Goal: Information Seeking & Learning: Learn about a topic

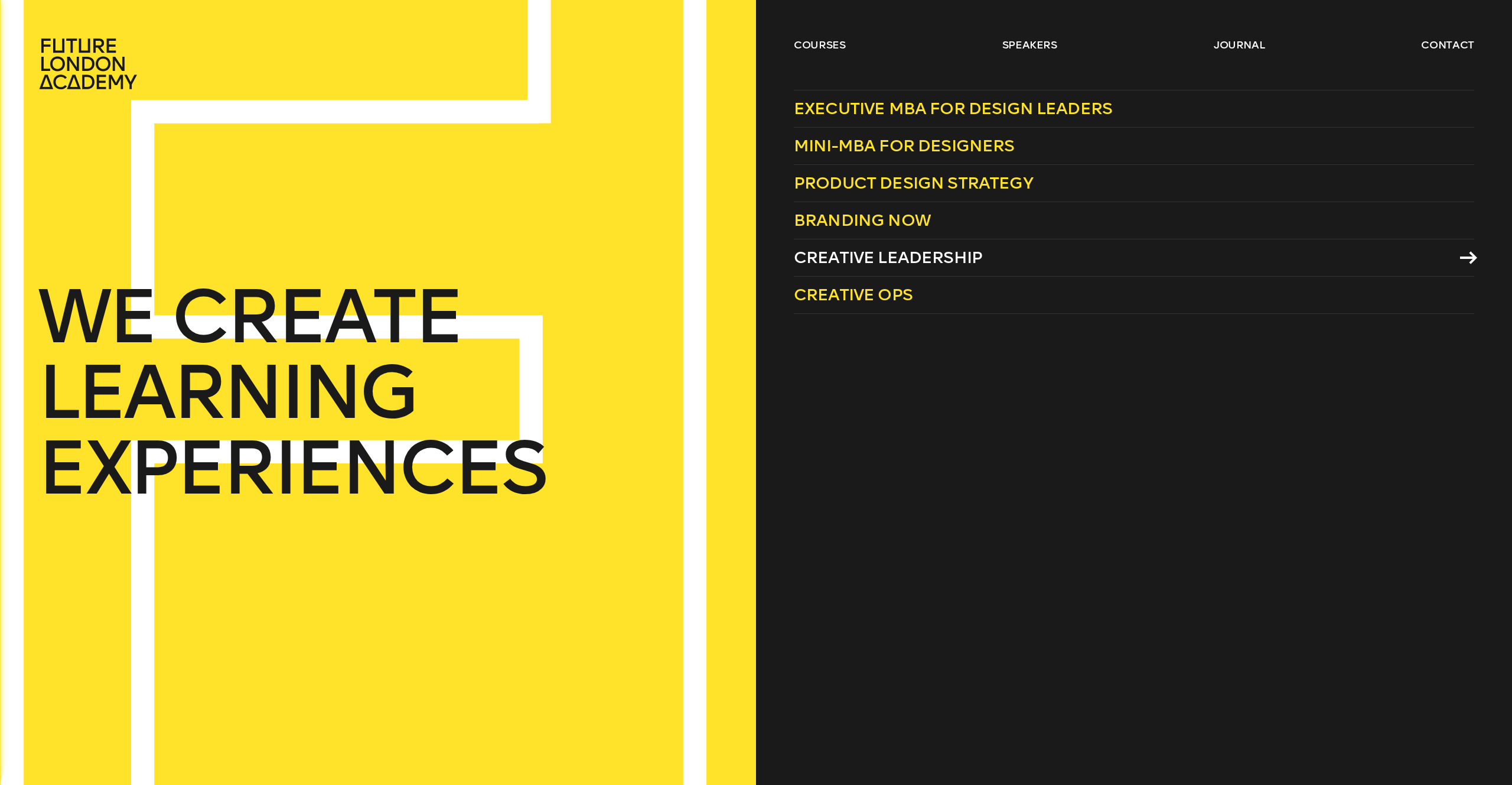
click at [838, 262] on span "Creative Leadership" at bounding box center [888, 257] width 188 height 20
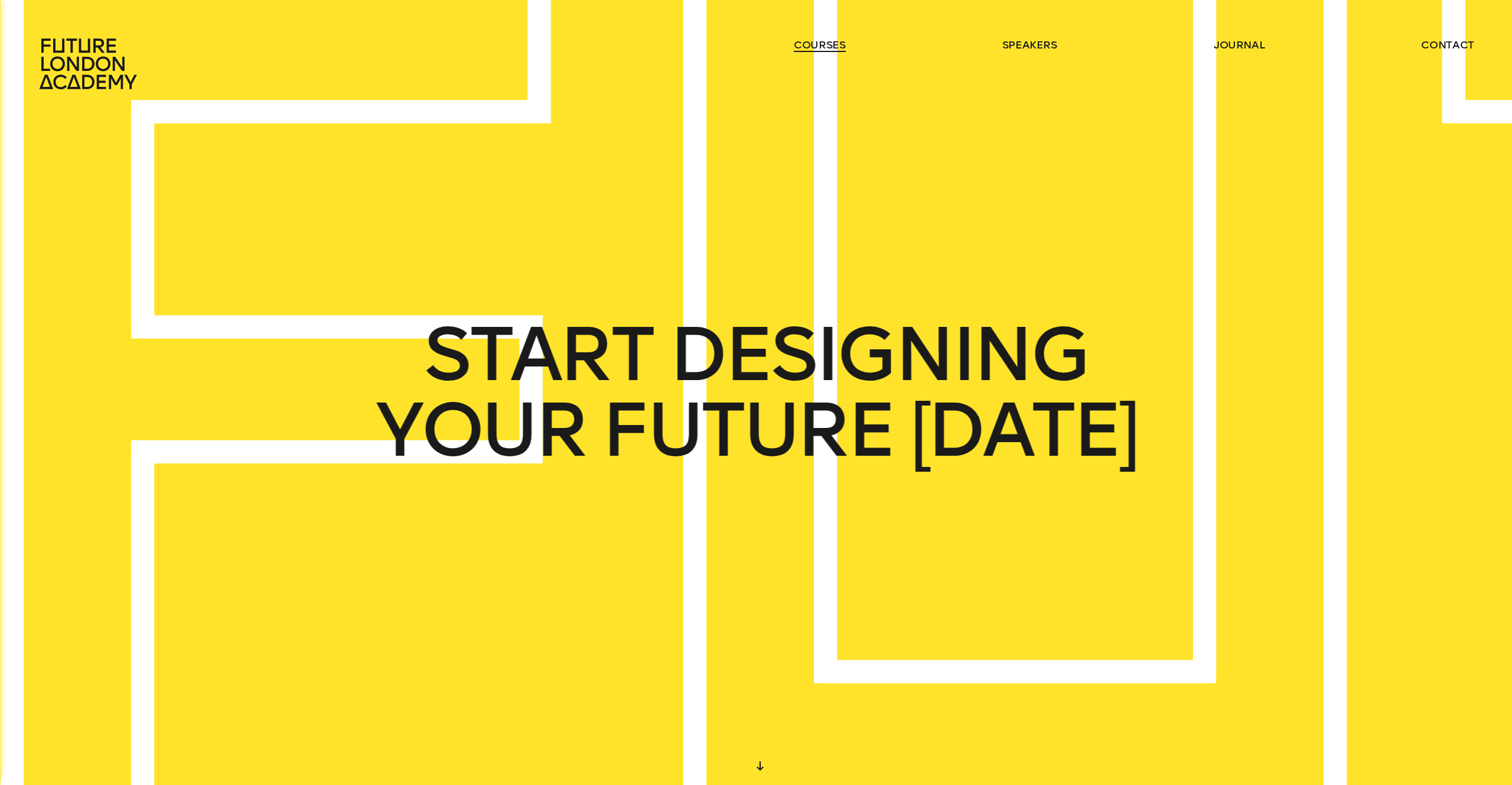
click at [832, 41] on link "courses" at bounding box center [820, 44] width 52 height 14
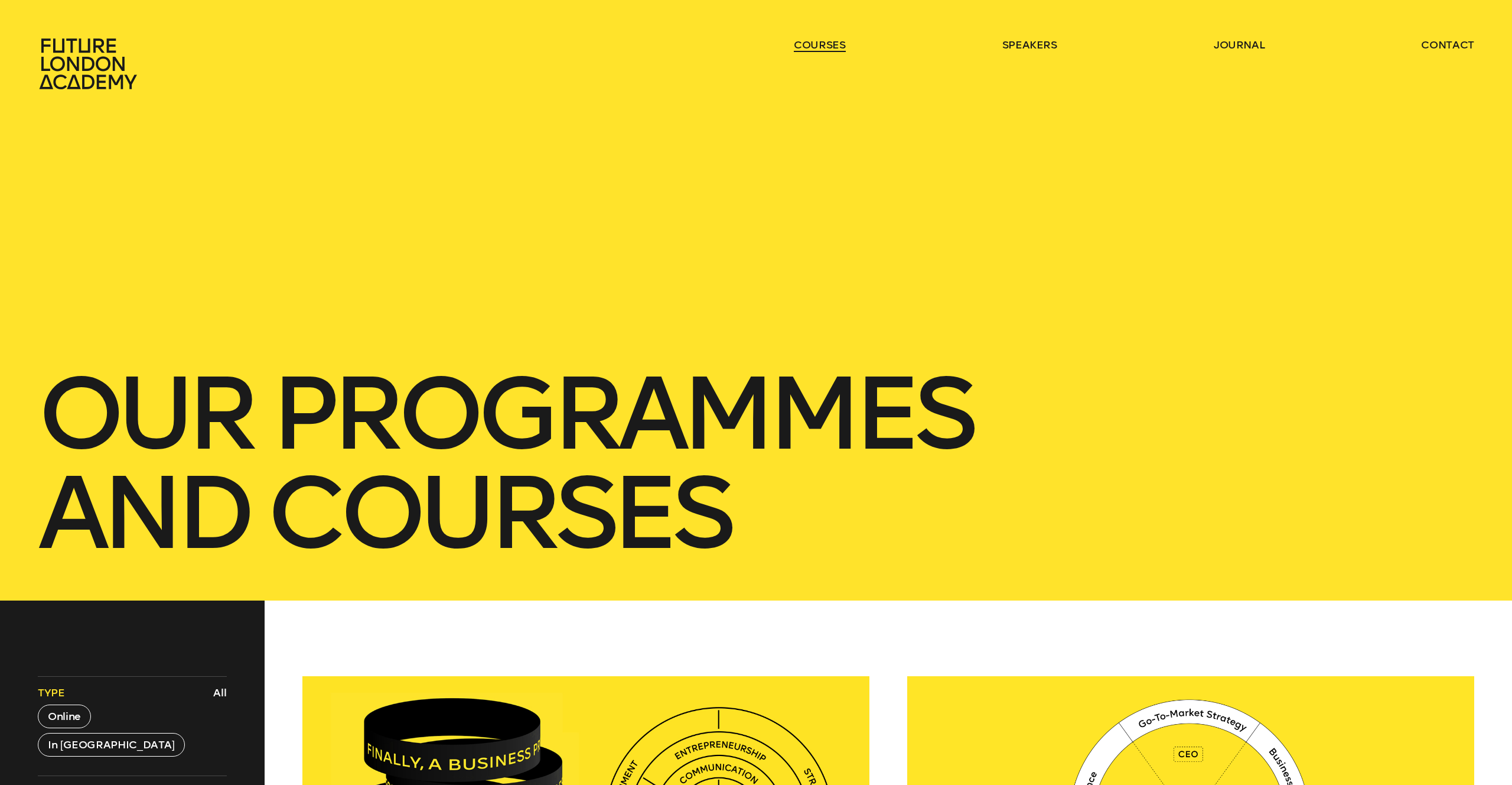
click at [832, 41] on link "courses" at bounding box center [820, 44] width 52 height 14
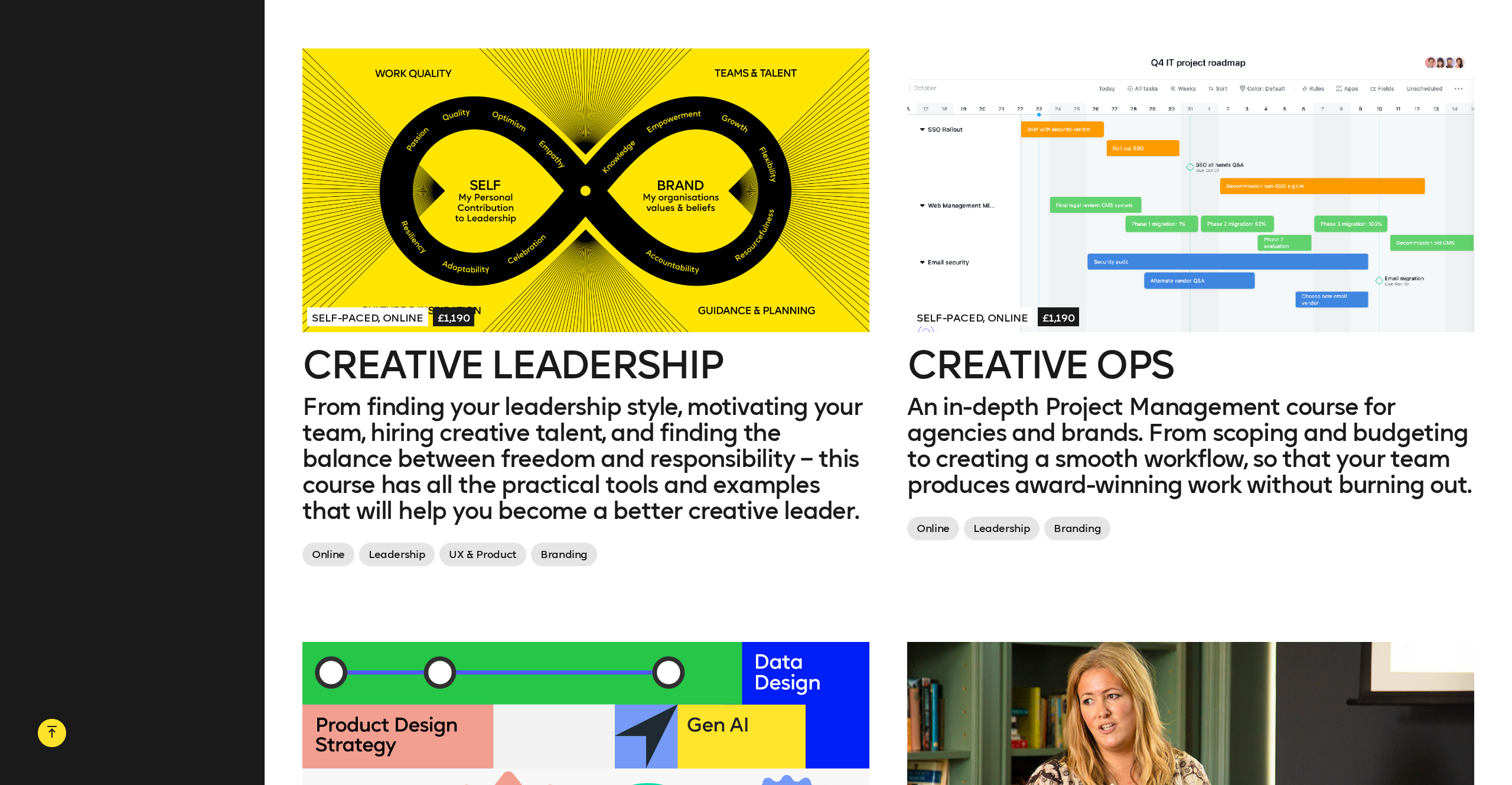
scroll to position [1815, 0]
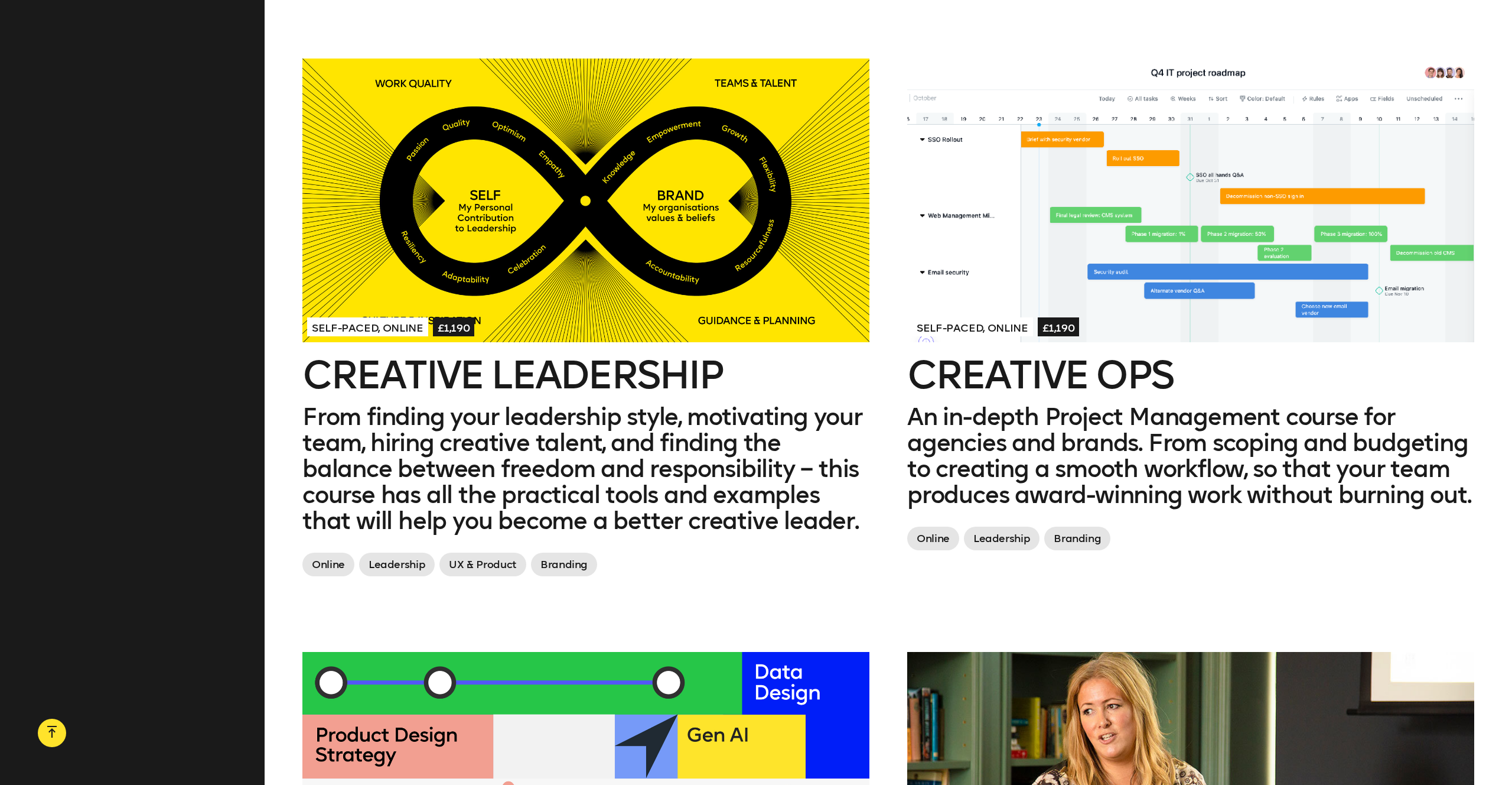
click at [668, 359] on h2 "Creative Leadership" at bounding box center [586, 375] width 567 height 37
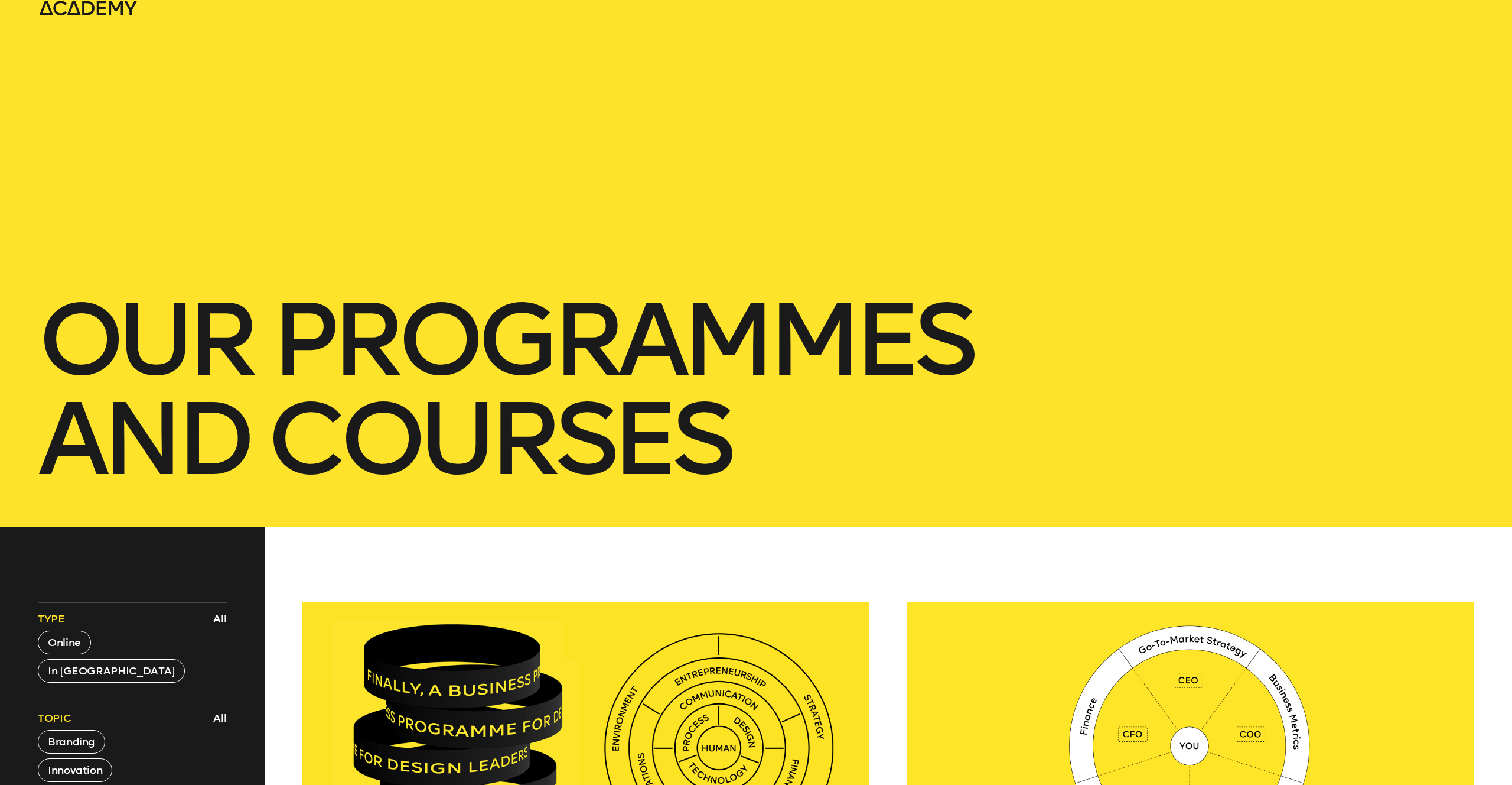
scroll to position [0, 0]
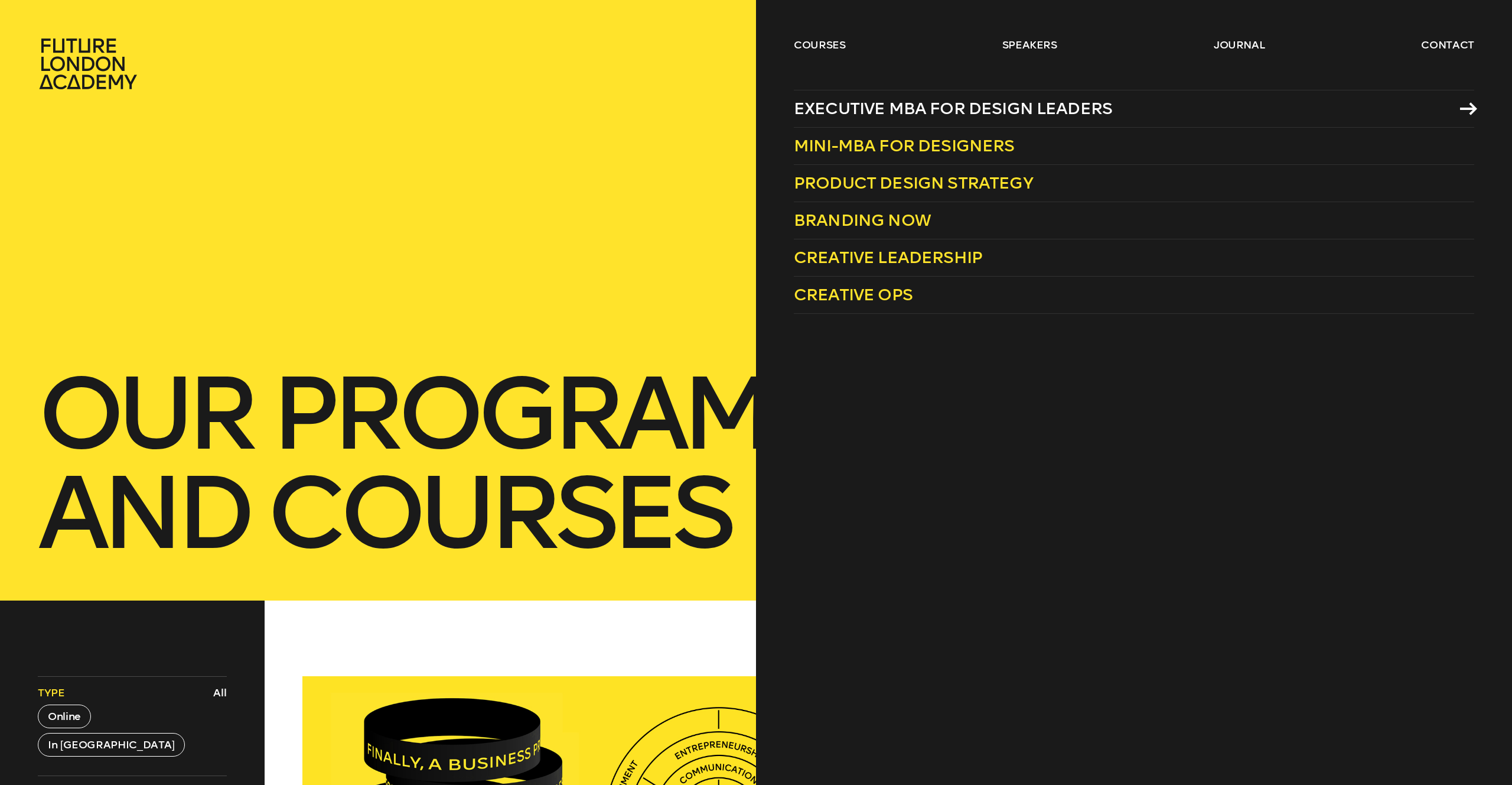
click at [884, 115] on span "Executive MBA for Design Leaders" at bounding box center [953, 108] width 318 height 20
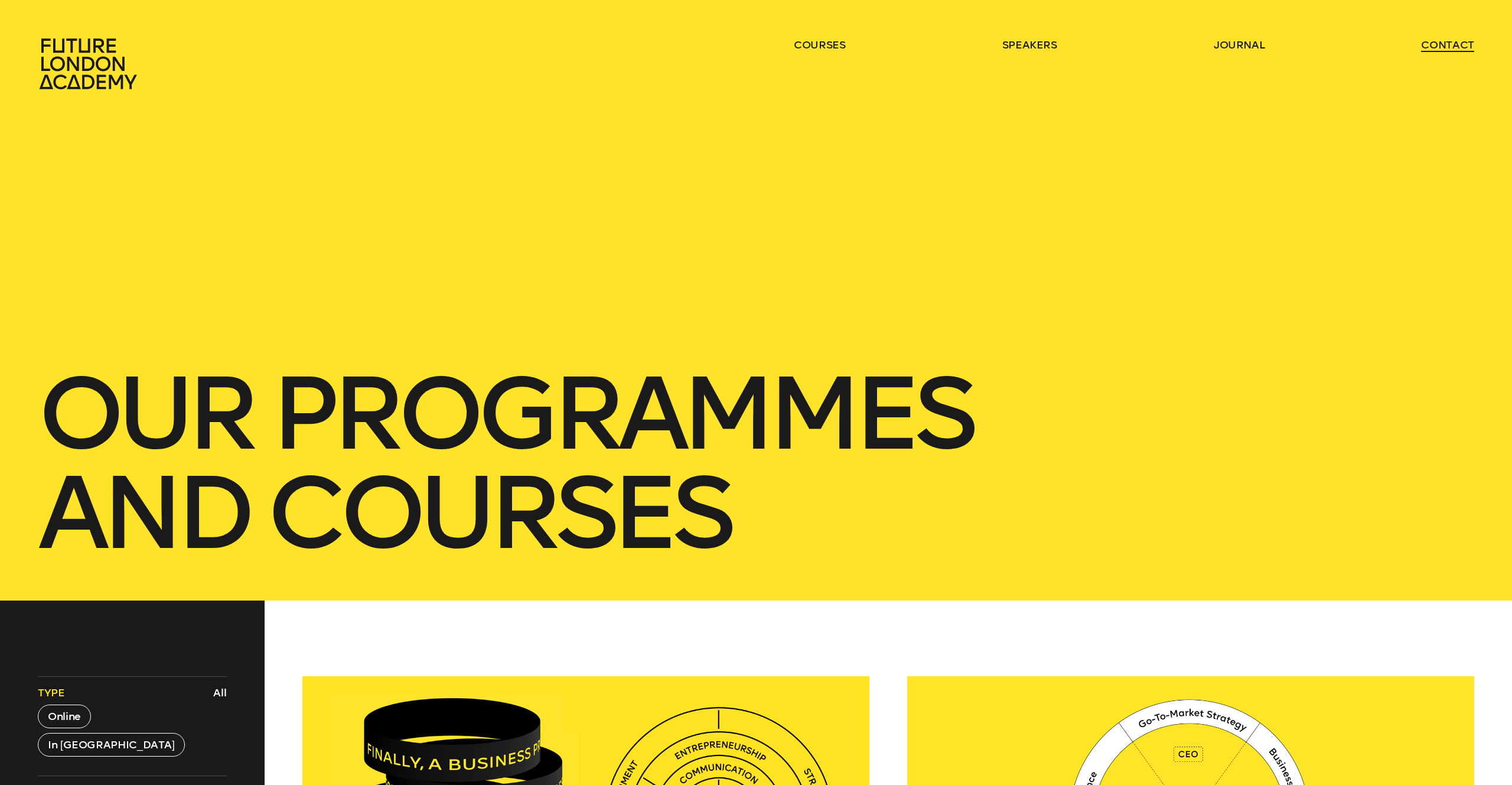
click at [1447, 49] on link "contact" at bounding box center [1447, 44] width 53 height 14
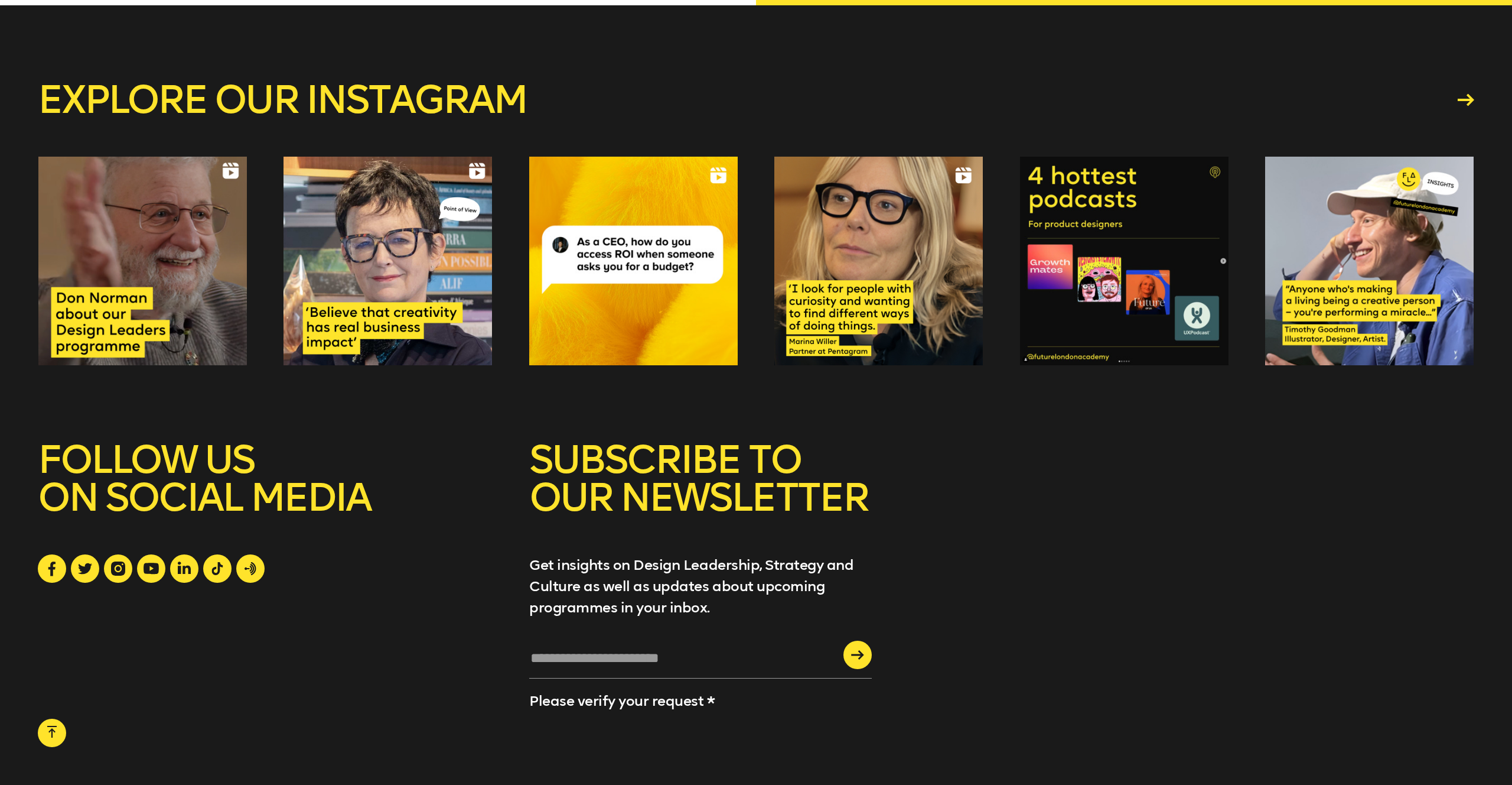
scroll to position [2048, 0]
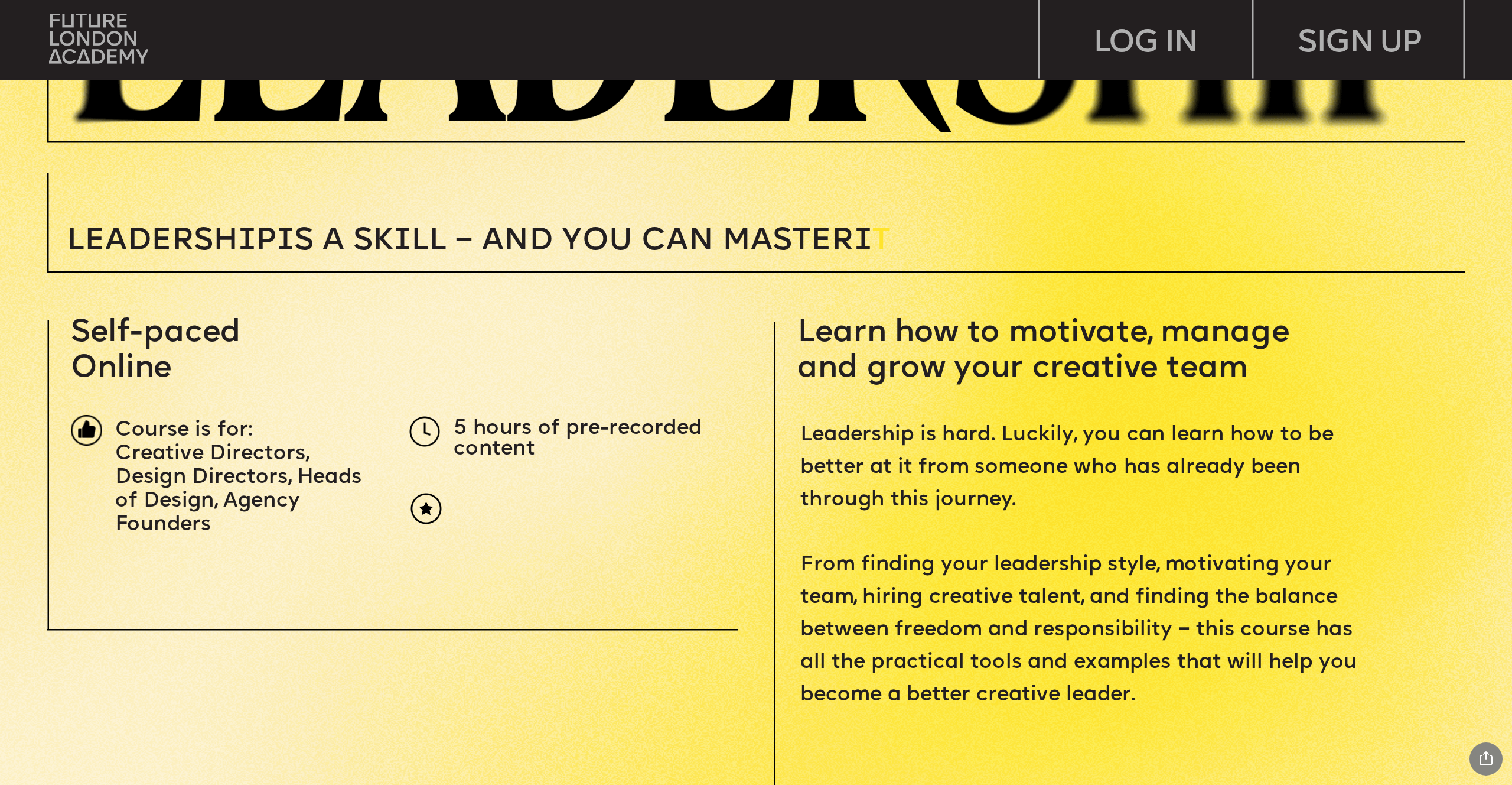
scroll to position [545, 0]
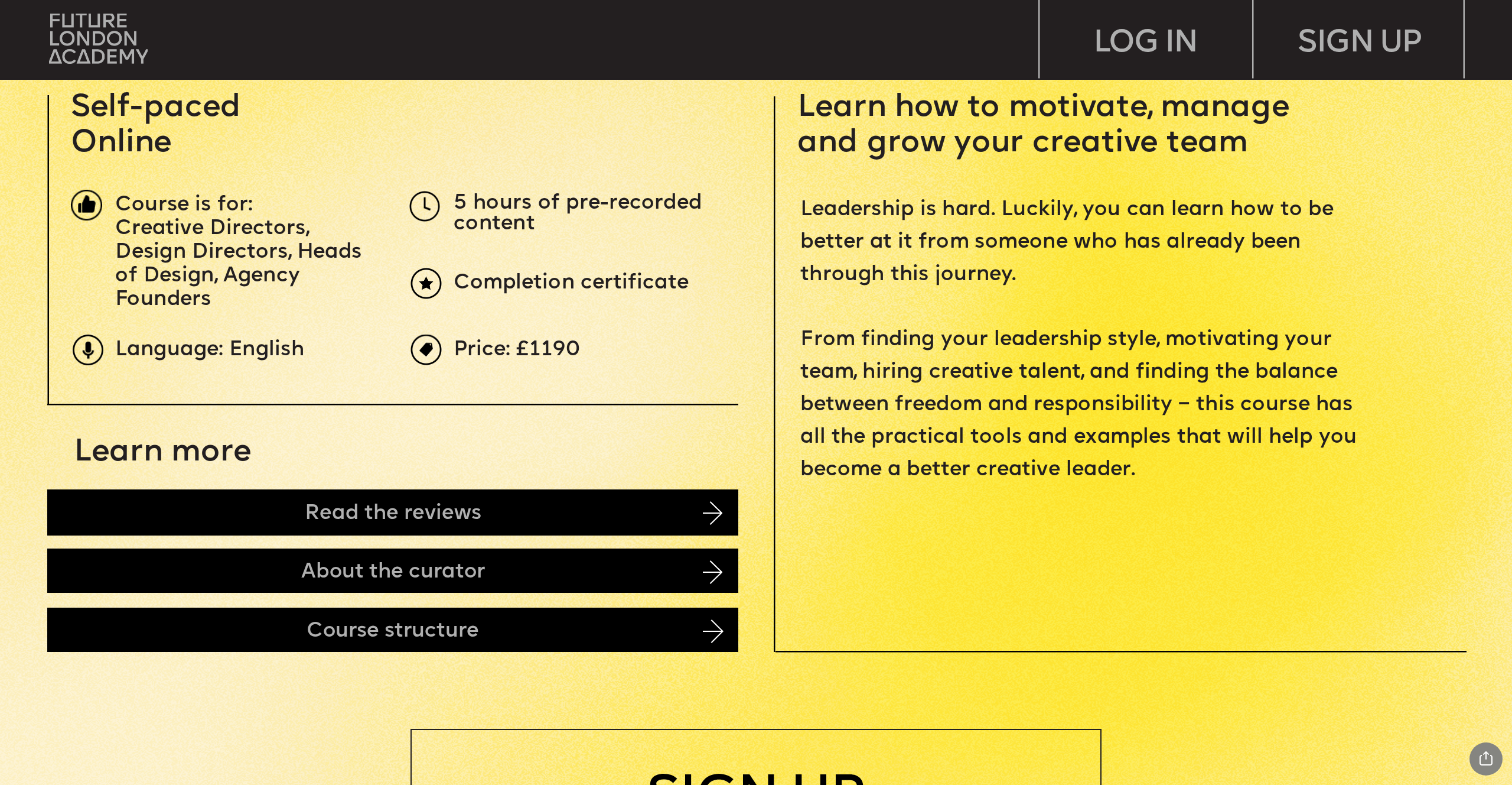
scroll to position [737, 0]
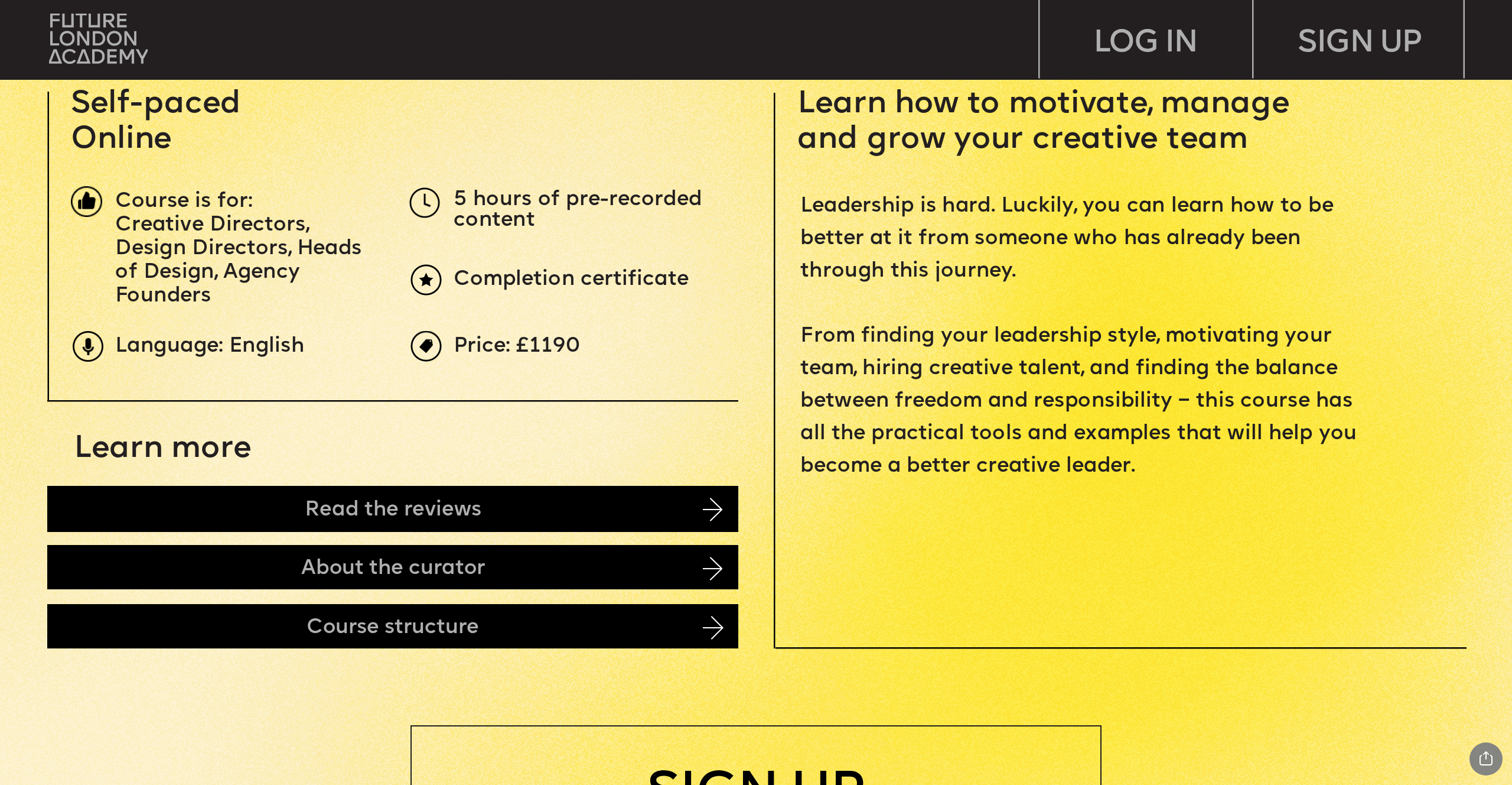
click at [705, 618] on img at bounding box center [713, 627] width 21 height 23
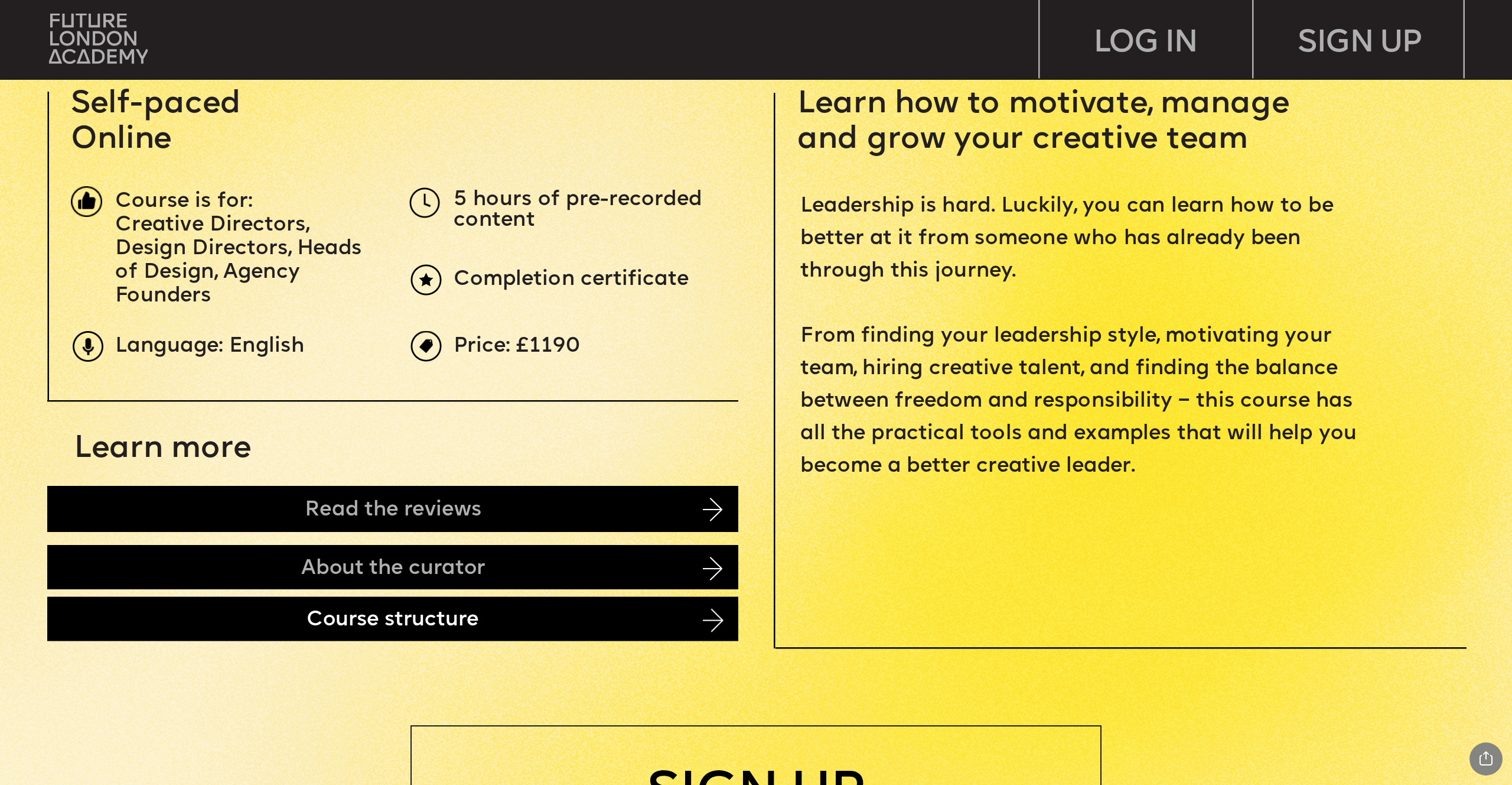
click at [696, 625] on div "Course structure" at bounding box center [392, 618] width 691 height 44
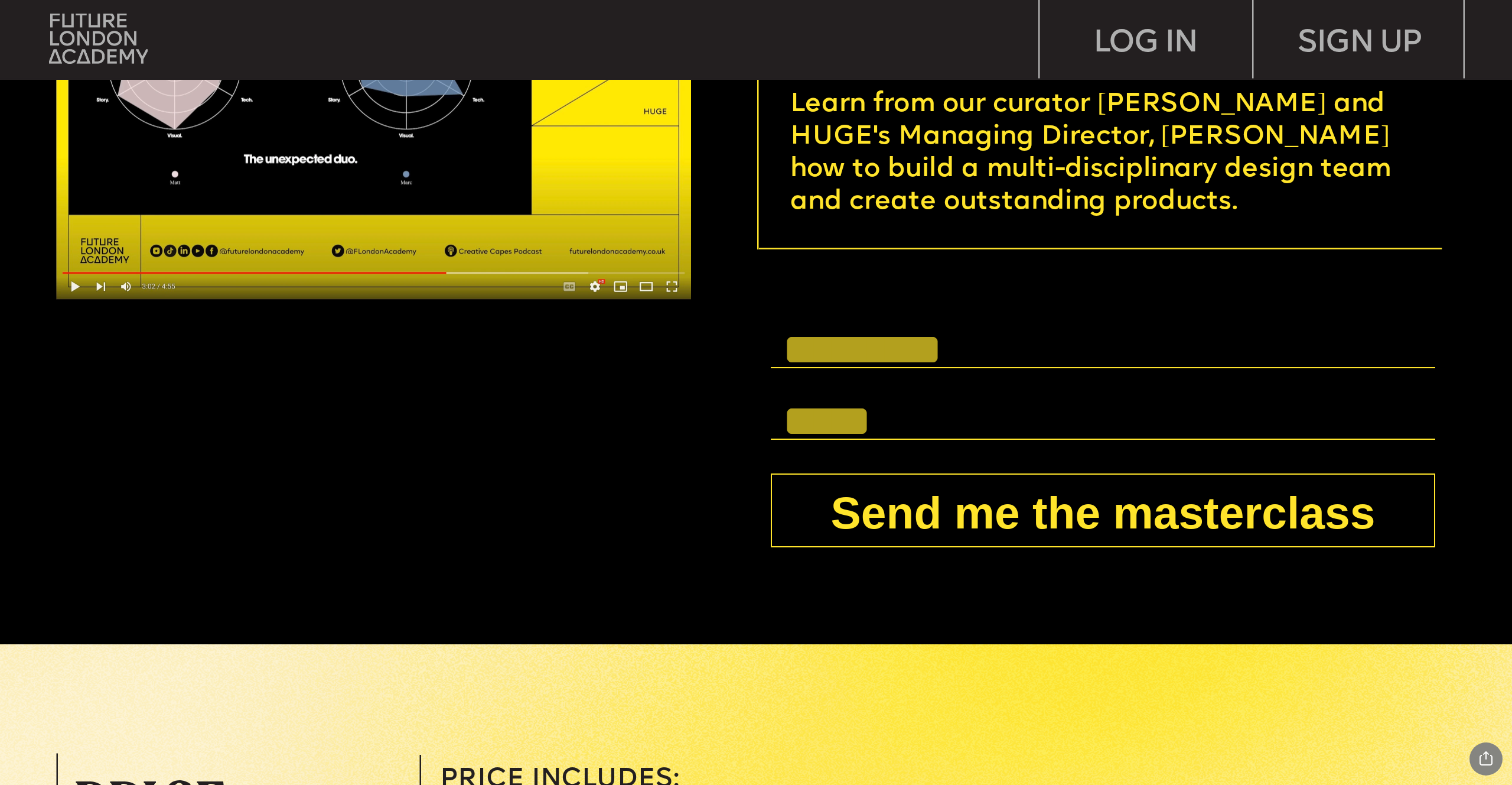
scroll to position [5652, 0]
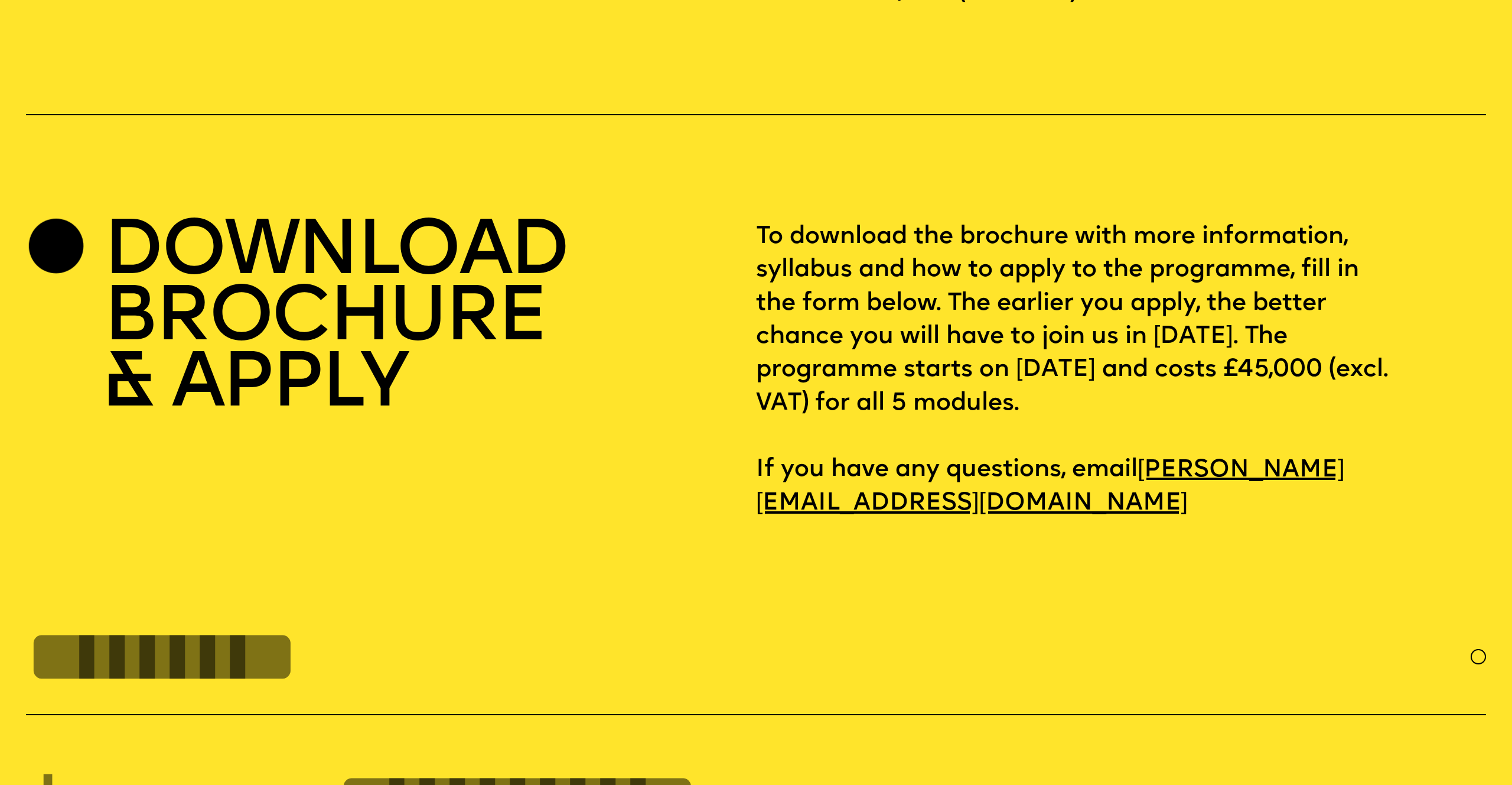
scroll to position [6431, 0]
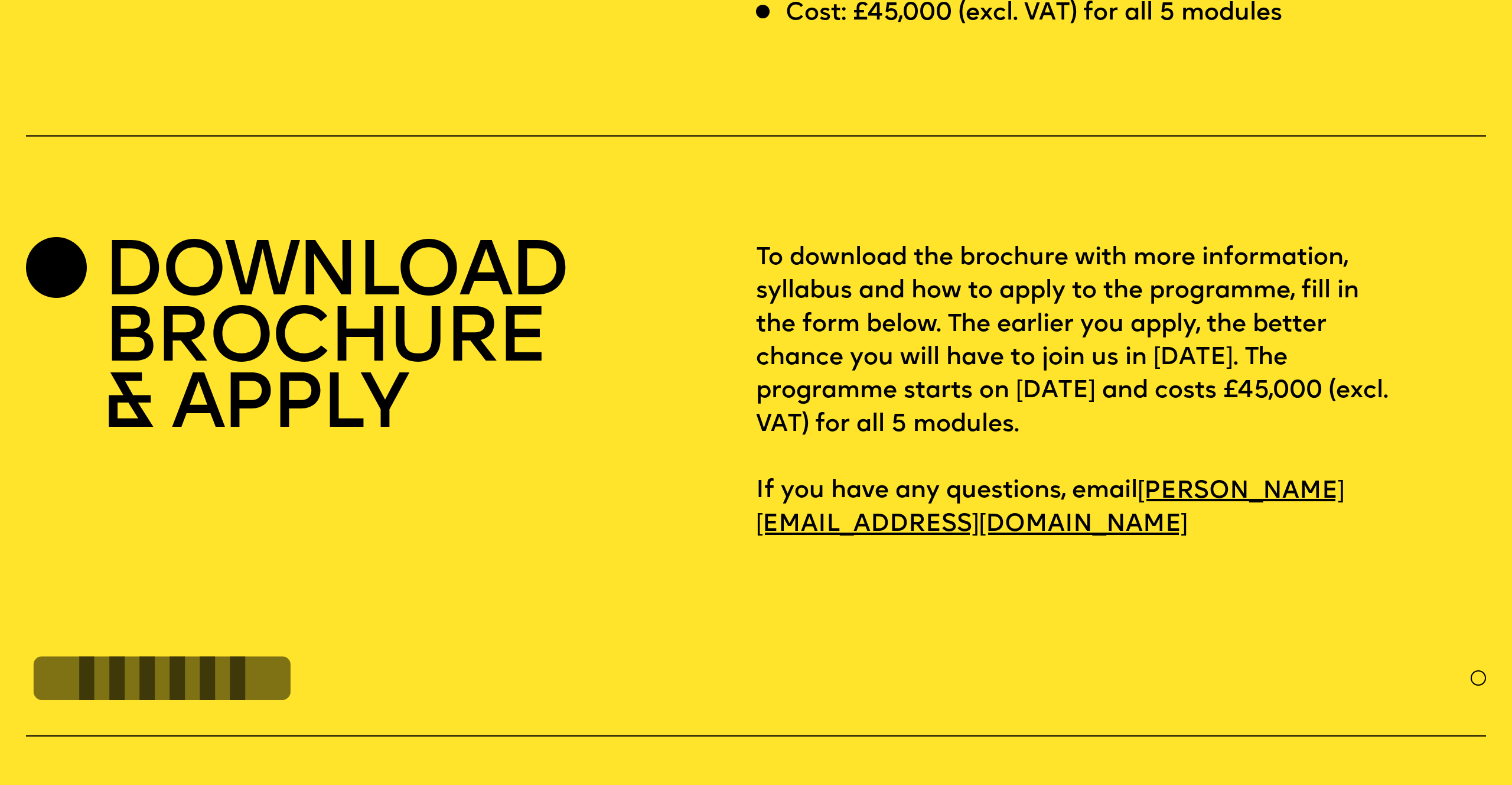
click at [730, 242] on div "DOWNLOAD BROCHURE & APPLY" at bounding box center [391, 392] width 730 height 300
